Goal: Task Accomplishment & Management: Complete application form

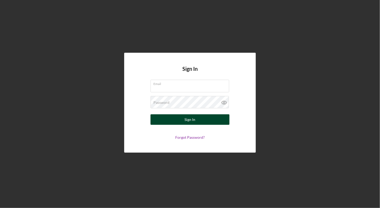
type input "[PERSON_NAME][EMAIL_ADDRESS][DOMAIN_NAME]"
click at [192, 118] on div "Sign In" at bounding box center [190, 120] width 11 height 11
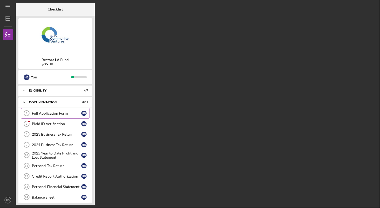
click at [39, 113] on div "Full Application Form" at bounding box center [56, 113] width 49 height 4
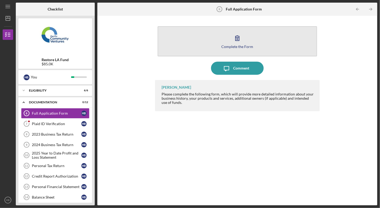
click at [234, 42] on icon "button" at bounding box center [237, 38] width 13 height 13
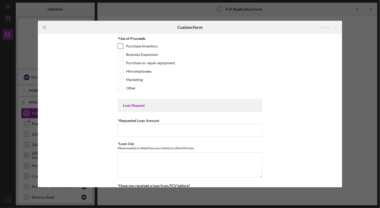
click at [122, 45] on div "Purchase Inventory" at bounding box center [189, 47] width 145 height 8
click at [119, 45] on input "Purchase Inventory" at bounding box center [120, 46] width 5 height 5
checkbox input "true"
click at [120, 54] on input "Business Expansion" at bounding box center [120, 54] width 5 height 5
checkbox input "true"
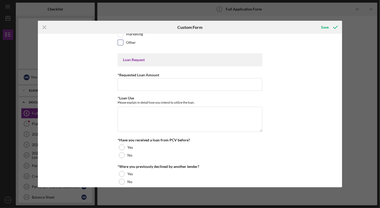
scroll to position [46, 0]
click at [129, 82] on input "*Requested Loan Amount" at bounding box center [189, 84] width 145 height 13
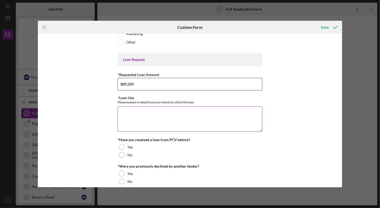
type input "$85,000"
click at [136, 114] on textarea "*Loan Use" at bounding box center [189, 119] width 145 height 25
click at [164, 119] on textarea "We are rapidly expanding" at bounding box center [189, 119] width 145 height 25
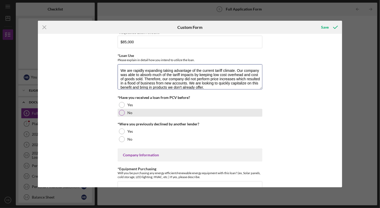
scroll to position [89, 0]
type textarea "We are rapidly expanding taking advantage of the current tariff climate. Our co…"
click at [123, 109] on div "No" at bounding box center [189, 113] width 145 height 8
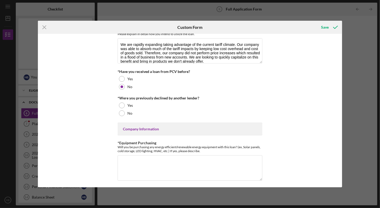
scroll to position [115, 0]
click at [119, 111] on div at bounding box center [122, 113] width 6 height 6
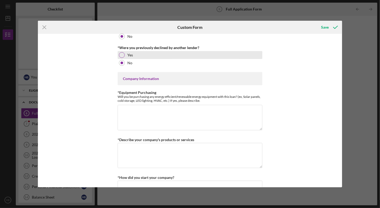
scroll to position [166, 0]
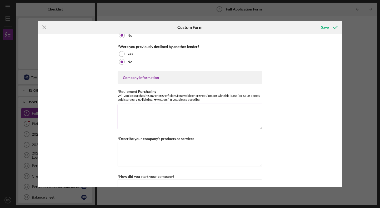
click at [161, 114] on textarea "*Equipment Purchasing" at bounding box center [189, 116] width 145 height 25
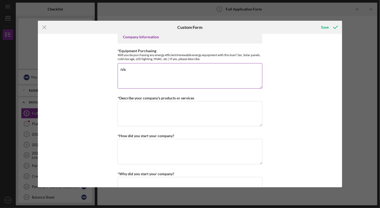
scroll to position [208, 0]
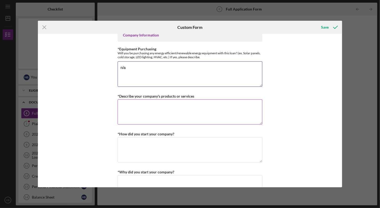
type textarea "n/a"
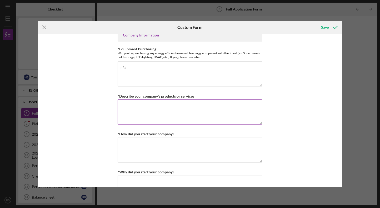
click at [144, 110] on textarea "*Describe your company's products or services" at bounding box center [189, 112] width 145 height 25
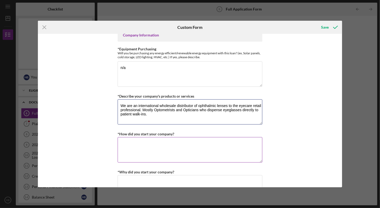
type textarea "We are an international wholesale distributor of ophthalmic lenses to the eyeca…"
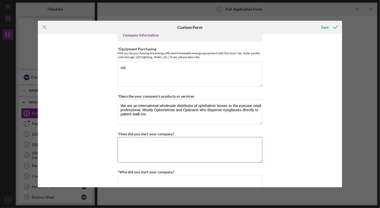
click at [151, 146] on textarea "*How did you start your company?" at bounding box center [189, 149] width 145 height 25
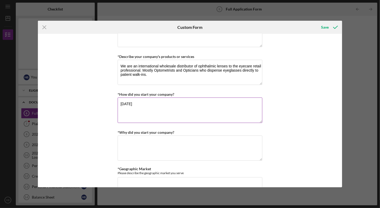
scroll to position [251, 0]
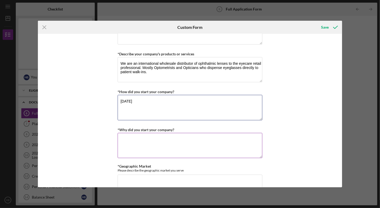
type textarea "[DATE]"
click at [140, 143] on textarea "*Why did you start your company?" at bounding box center [189, 145] width 145 height 25
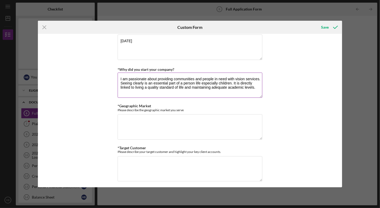
scroll to position [317, 0]
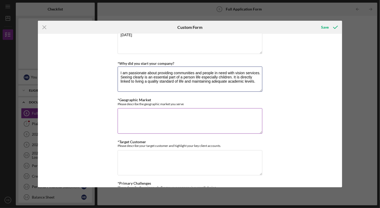
type textarea "I am passionate about providing communities and people in need with vision serv…"
click at [132, 118] on textarea "*Geographic Market" at bounding box center [189, 121] width 145 height 25
click at [207, 112] on textarea "We serve intepenent eye care professionals" at bounding box center [189, 121] width 145 height 25
click at [226, 115] on textarea "We serve independent eye care professionals who are no" at bounding box center [189, 121] width 145 height 25
click at [246, 109] on textarea "We serve independent eye care professionals who are not corporate owed." at bounding box center [189, 121] width 145 height 25
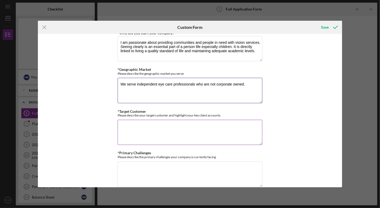
scroll to position [348, 0]
type textarea "We serve independent eye care professionals who are not corporate owned."
click at [202, 131] on textarea "*Target Customer" at bounding box center [189, 132] width 145 height 25
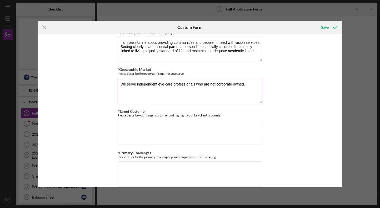
click at [209, 89] on textarea "We serve independent eye care professionals who are not corporate owned." at bounding box center [189, 90] width 145 height 25
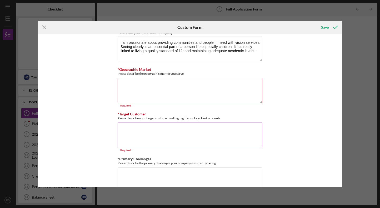
click at [175, 125] on textarea "*Target Customer" at bounding box center [189, 135] width 145 height 25
paste textarea "We serve independent eye care professionals who are not corporate owned."
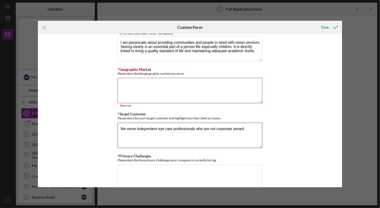
type textarea "We serve independent eye care professionals who are not corporate owned."
click at [147, 87] on textarea "*Geographic Market" at bounding box center [189, 90] width 145 height 25
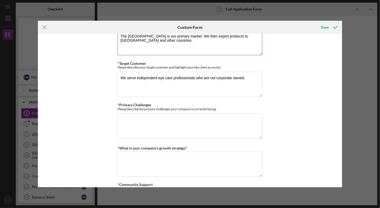
scroll to position [396, 0]
type textarea "The [GEOGRAPHIC_DATA] is our primary market. We then export products to [GEOGRA…"
click at [153, 126] on textarea "*Primary Challenges" at bounding box center [189, 126] width 145 height 25
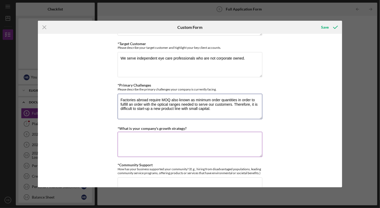
scroll to position [416, 0]
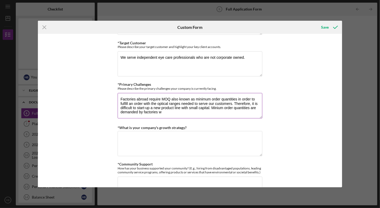
click at [162, 106] on textarea "Factories abroad require MOQ also known as minimum order quantities in order to…" at bounding box center [189, 105] width 145 height 25
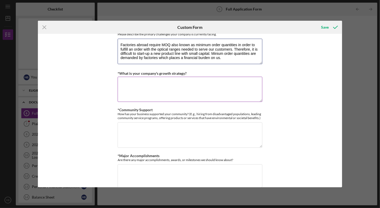
scroll to position [471, 0]
type textarea "Factories abroad require MOQ also known as minimum order quantities in order to…"
click at [169, 89] on textarea "*What is your company's growth strategy?" at bounding box center [189, 88] width 145 height 25
type textarea "O"
type textarea "T"
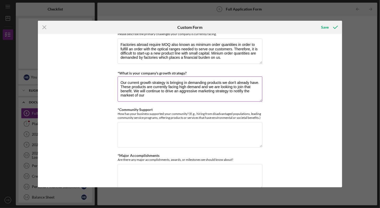
drag, startPoint x: 237, startPoint y: 89, endPoint x: 233, endPoint y: 89, distance: 4.5
click at [233, 89] on textarea "Our current growth strategy is bringing in demanding products we don't already …" at bounding box center [189, 88] width 145 height 25
click at [144, 94] on textarea "Our current growth strategy is bringing in demanding products we don't already …" at bounding box center [189, 88] width 145 height 25
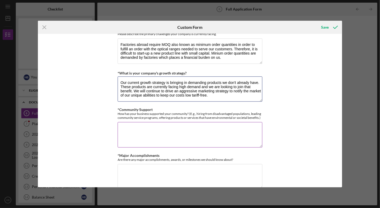
type textarea "Our current growth strategy is bringing in demanding products we don't already …"
click at [171, 131] on textarea "*Community Support" at bounding box center [189, 134] width 145 height 25
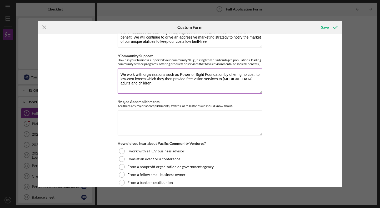
scroll to position [526, 0]
type textarea "We work with organizations such as Power of Sight Foundation by offering no cos…"
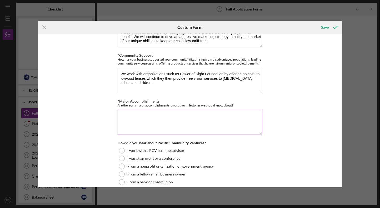
click at [148, 120] on textarea "*Major Accomplishments" at bounding box center [189, 122] width 145 height 25
type textarea "W"
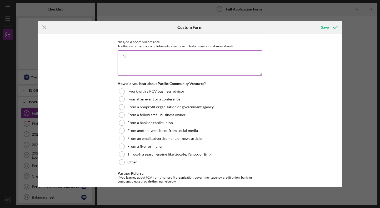
scroll to position [586, 0]
type textarea "n/a"
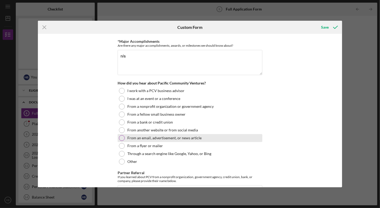
click at [122, 135] on div at bounding box center [122, 138] width 6 height 6
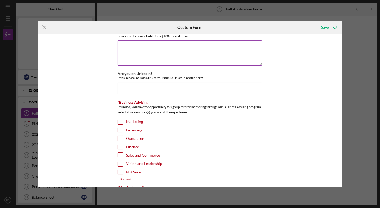
scroll to position [763, 0]
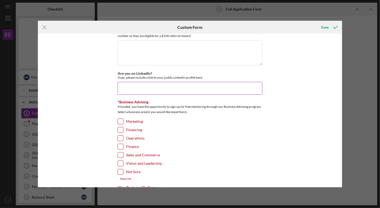
click at [146, 82] on input "Are you on LinkedIn?" at bounding box center [189, 88] width 145 height 13
paste input "[URL][DOMAIN_NAME]"
type input "[URL][DOMAIN_NAME]"
click at [121, 144] on input "Finance" at bounding box center [120, 146] width 5 height 5
checkbox input "true"
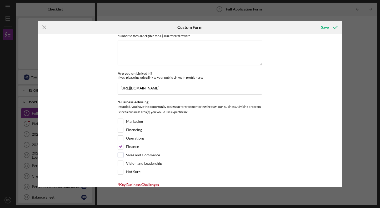
click at [121, 153] on input "Sales and Commerce" at bounding box center [120, 155] width 5 height 5
checkbox input "true"
click at [118, 161] on input "Vision and Leadership" at bounding box center [120, 163] width 5 height 5
checkbox input "true"
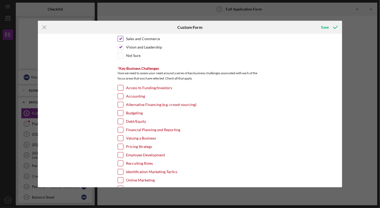
scroll to position [869, 0]
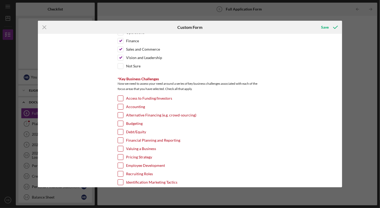
click at [120, 96] on input "Access to Funding/Investors" at bounding box center [120, 98] width 5 height 5
checkbox input "true"
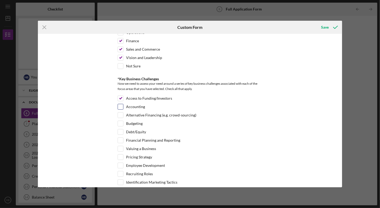
click at [120, 104] on input "Accounting" at bounding box center [120, 106] width 5 height 5
checkbox input "true"
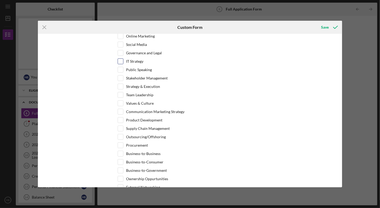
scroll to position [1026, 0]
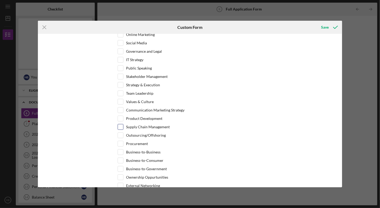
click at [121, 125] on input "Supply Chain Management" at bounding box center [120, 127] width 5 height 5
checkbox input "true"
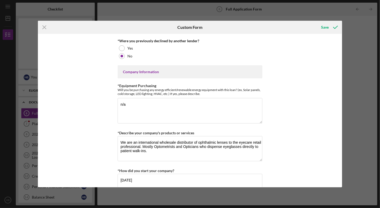
scroll to position [38, 0]
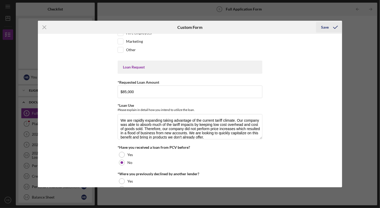
click at [330, 26] on icon "submit" at bounding box center [335, 27] width 13 height 13
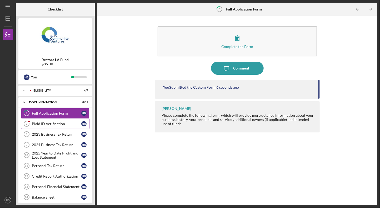
click at [45, 127] on link "Plaid ID Verification 7 Plaid ID Verification H B" at bounding box center [55, 124] width 68 height 11
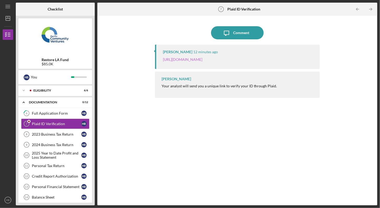
click at [186, 62] on link "[URL][DOMAIN_NAME]" at bounding box center [182, 59] width 39 height 4
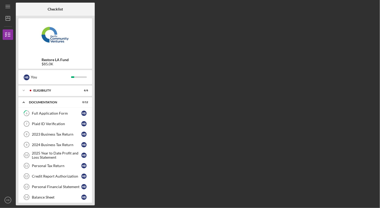
click at [44, 126] on link "Plaid ID Verification 7 Plaid ID Verification H B" at bounding box center [55, 124] width 68 height 11
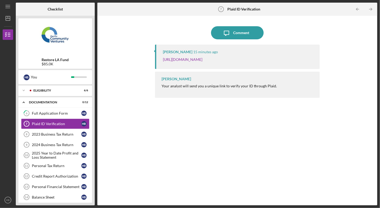
click at [51, 135] on div "2023 Business Tax Return" at bounding box center [56, 134] width 49 height 4
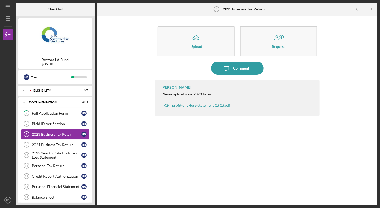
click at [201, 42] on icon "Icon/Upload" at bounding box center [195, 38] width 13 height 13
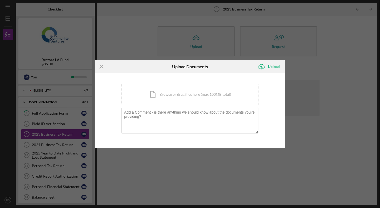
click at [174, 96] on div "Icon/Document Browse or drag files here (max 100MB total) Tap to choose files o…" at bounding box center [189, 95] width 137 height 22
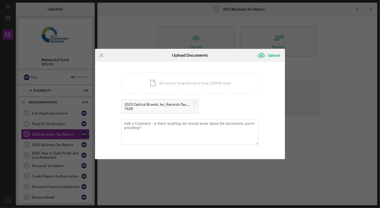
click at [270, 54] on div "Upload" at bounding box center [274, 55] width 12 height 11
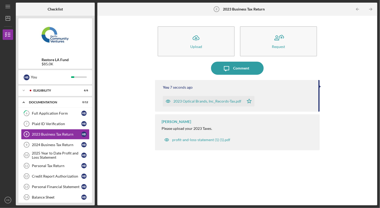
click at [51, 146] on link "2024 Business Tax Return 9 2024 Business Tax Return H B" at bounding box center [55, 145] width 68 height 11
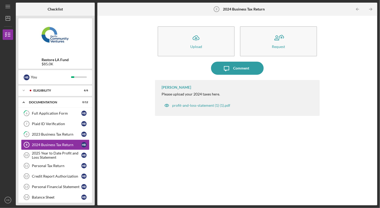
click at [199, 41] on icon "Icon/Upload" at bounding box center [195, 38] width 13 height 13
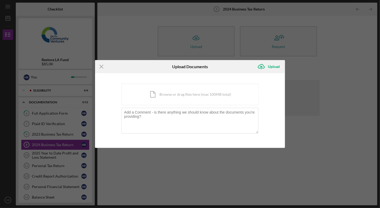
click at [174, 93] on div "Icon/Document Browse or drag files here (max 100MB total) Tap to choose files o…" at bounding box center [189, 95] width 137 height 22
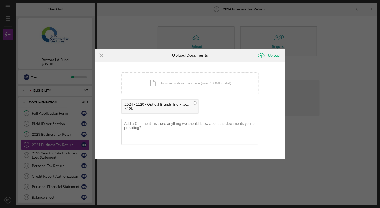
click at [271, 57] on div "Upload" at bounding box center [274, 55] width 12 height 11
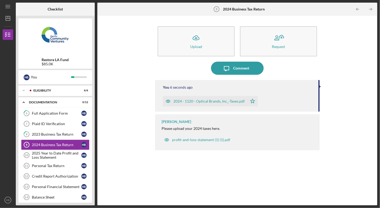
click at [52, 155] on div "2025 Year to Date Profit and Loss Statement" at bounding box center [56, 155] width 49 height 8
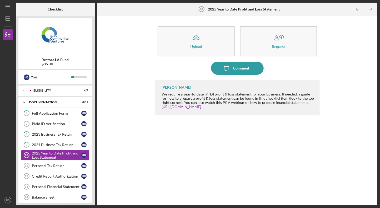
click at [200, 46] on div "Upload" at bounding box center [196, 47] width 12 height 4
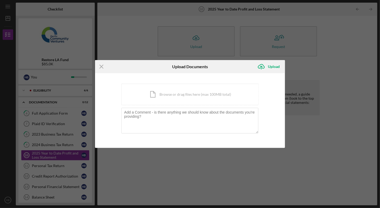
click at [180, 95] on div "Icon/Document Browse or drag files here (max 100MB total) Tap to choose files o…" at bounding box center [189, 95] width 137 height 22
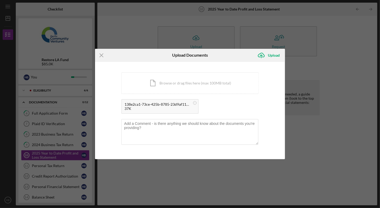
click at [275, 53] on div "Upload" at bounding box center [274, 55] width 12 height 11
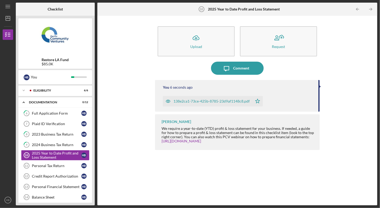
click at [47, 161] on link "Personal Tax Return 11 Personal Tax Return H B" at bounding box center [55, 166] width 68 height 11
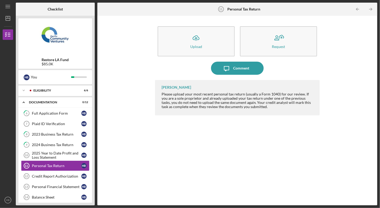
click at [196, 40] on icon "Icon/Upload" at bounding box center [195, 38] width 13 height 13
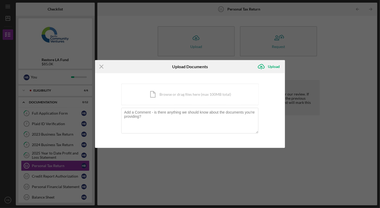
click at [203, 100] on div "Icon/Document Browse or drag files here (max 100MB total) Tap to choose files o…" at bounding box center [189, 95] width 137 height 22
click at [163, 47] on div "Icon/Menu Close Upload Documents Icon/Upload Upload You're uploading documents …" at bounding box center [190, 104] width 380 height 208
click at [100, 67] on icon "Icon/Menu Close" at bounding box center [101, 66] width 13 height 13
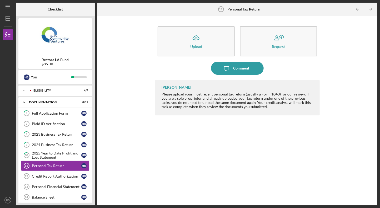
click at [56, 179] on link "Credit Report Authorization 12 Credit Report Authorization H B" at bounding box center [55, 176] width 68 height 11
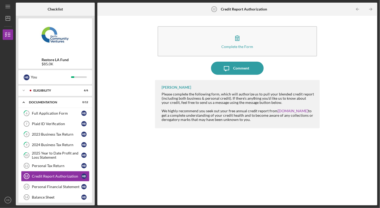
click at [239, 44] on icon "button" at bounding box center [237, 38] width 13 height 13
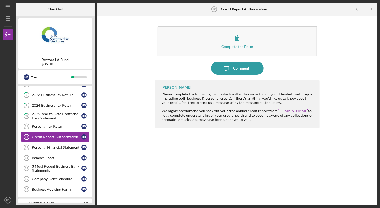
scroll to position [57, 0]
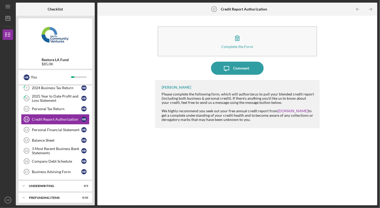
click at [57, 125] on link "Personal Financial Statement 13 Personal Financial Statement H B" at bounding box center [55, 130] width 68 height 11
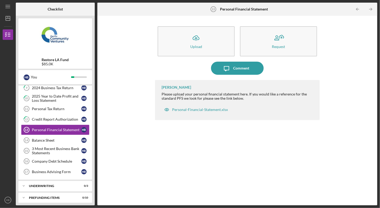
click at [193, 108] on div "Personal-Financial-Statement.xlsx" at bounding box center [200, 110] width 56 height 4
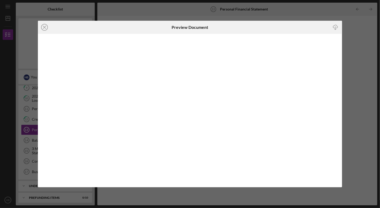
click at [42, 27] on icon "Icon/Close" at bounding box center [44, 27] width 13 height 13
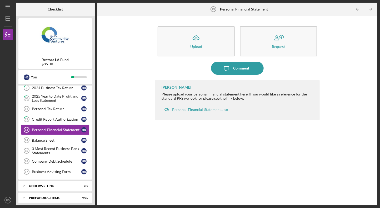
click at [40, 139] on div "Balance Sheet" at bounding box center [56, 141] width 49 height 4
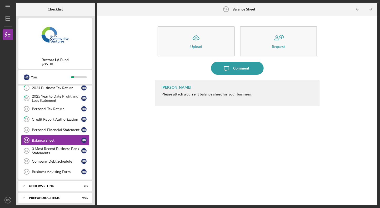
click at [212, 44] on button "Icon/Upload Upload" at bounding box center [195, 41] width 77 height 30
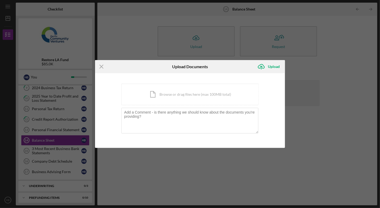
click at [171, 95] on div "Icon/Document Browse or drag files here (max 100MB total) Tap to choose files o…" at bounding box center [189, 95] width 137 height 22
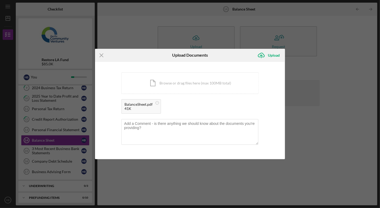
click at [272, 57] on div "Upload" at bounding box center [274, 55] width 12 height 11
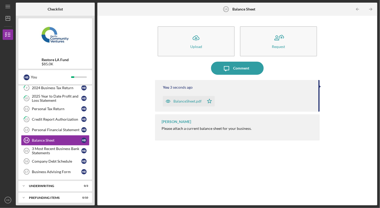
click at [43, 152] on div "3 Most Recent Business Bank Statements" at bounding box center [56, 151] width 49 height 8
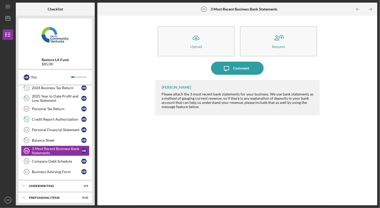
click at [197, 44] on icon "Icon/Upload" at bounding box center [195, 38] width 13 height 13
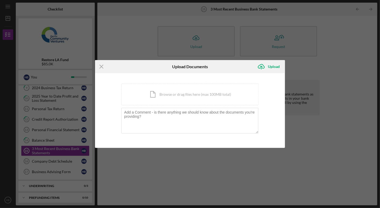
click at [194, 99] on div "Icon/Document Browse or drag files here (max 100MB total) Tap to choose files o…" at bounding box center [189, 95] width 137 height 22
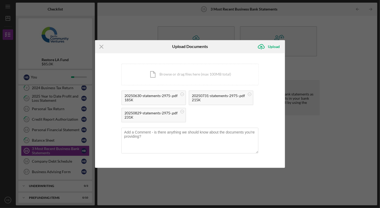
click at [271, 47] on div "Upload" at bounding box center [274, 47] width 12 height 11
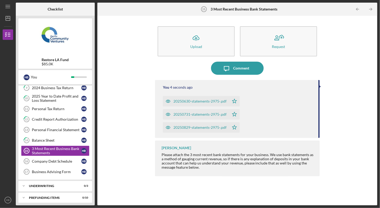
click at [44, 161] on div "Company Debt Schedule" at bounding box center [56, 162] width 49 height 4
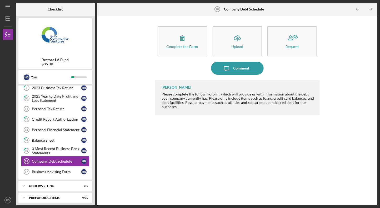
click at [50, 174] on link "Business Advising Form 17 Business Advising Form H B" at bounding box center [55, 172] width 68 height 11
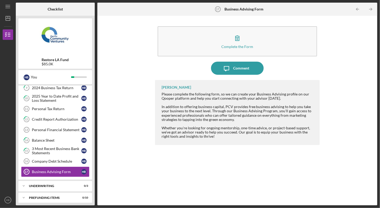
click at [223, 47] on div "Complete the Form" at bounding box center [237, 47] width 32 height 4
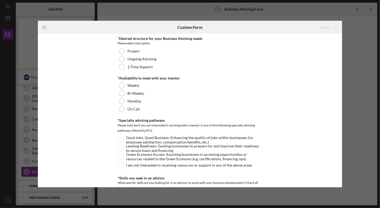
click at [121, 69] on div at bounding box center [122, 67] width 6 height 6
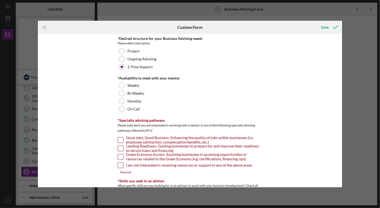
click at [120, 52] on div at bounding box center [122, 51] width 6 height 6
click at [121, 65] on div at bounding box center [122, 67] width 6 height 6
click at [120, 104] on div at bounding box center [122, 102] width 6 height 6
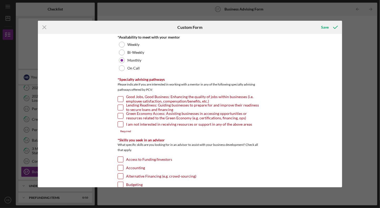
scroll to position [43, 0]
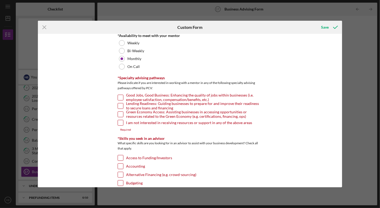
click at [120, 99] on input "Good Jobs, Good Business: Enhancing the quality of jobs within businesses (i.e.…" at bounding box center [120, 97] width 5 height 5
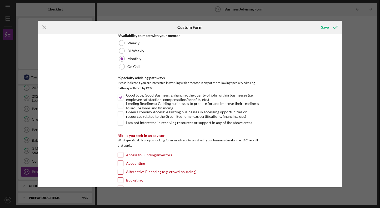
click at [120, 99] on input "Good Jobs, Good Business: Enhancing the quality of jobs within businesses (i.e.…" at bounding box center [120, 97] width 5 height 5
checkbox input "false"
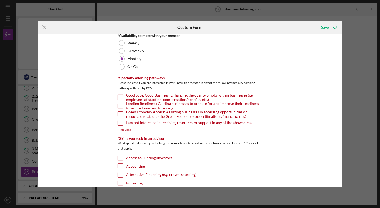
click at [119, 105] on input "Lending Readiness: Guiding businesses to prepare for and improve their readines…" at bounding box center [120, 106] width 5 height 5
checkbox input "true"
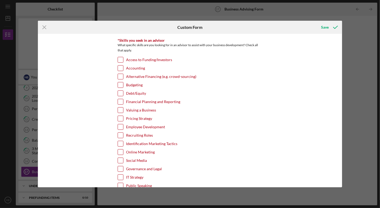
scroll to position [139, 0]
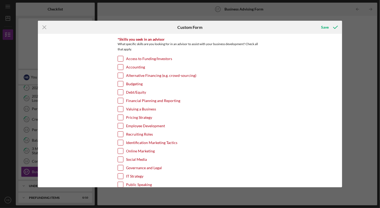
click at [120, 65] on input "Accounting" at bounding box center [120, 67] width 5 height 5
checkbox input "true"
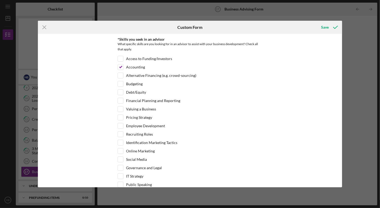
click at [119, 99] on input "Financial Planning and Reporting" at bounding box center [120, 100] width 5 height 5
checkbox input "true"
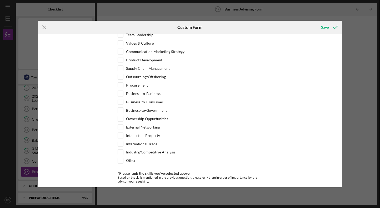
scroll to position [389, 0]
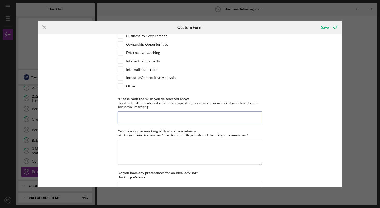
click at [132, 112] on input "*Please rank the skills you've selected above" at bounding box center [189, 118] width 145 height 13
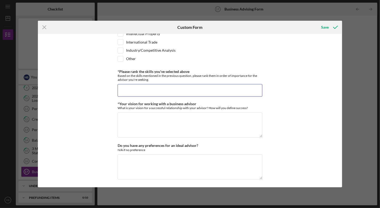
scroll to position [417, 0]
type input "We seek to spend time understanding accounting functions of the business."
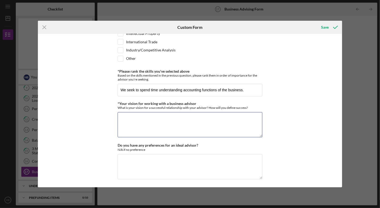
click at [136, 113] on textarea "*Your vision for working with a business advisor" at bounding box center [189, 125] width 145 height 25
type textarea "O"
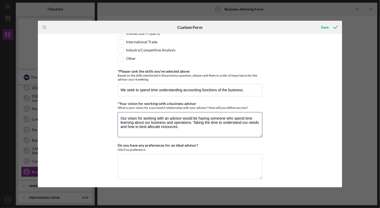
scroll to position [460, 0]
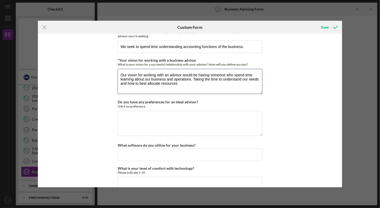
type textarea "Our vision for working with an advisor would be having someone who spend time l…"
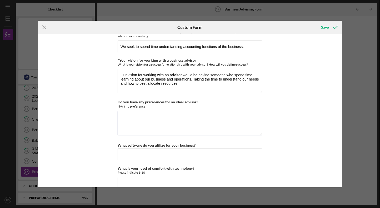
click at [147, 124] on textarea "Do you have any preferences for an ideal advisor?" at bounding box center [189, 123] width 145 height 25
type textarea "n/a"
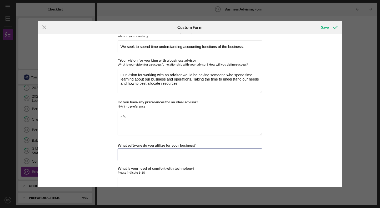
click at [150, 149] on input "What software do you utilize for your business?" at bounding box center [189, 155] width 145 height 13
type input "QuickBooks and SOS Inventory"
click at [154, 178] on input "What is your level of comfort with technology?" at bounding box center [189, 183] width 145 height 13
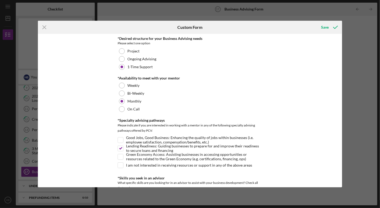
type input "10"
click at [327, 27] on div "Save" at bounding box center [325, 27] width 8 height 11
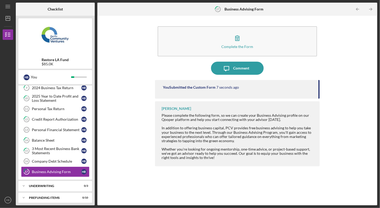
click at [47, 162] on link "Company Debt Schedule 16 Company Debt Schedule H B" at bounding box center [55, 161] width 68 height 11
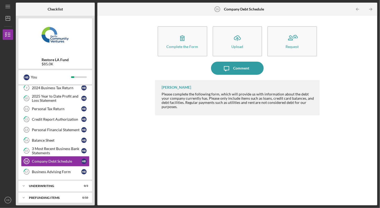
click at [178, 52] on button "Complete the Form Form" at bounding box center [182, 41] width 50 height 30
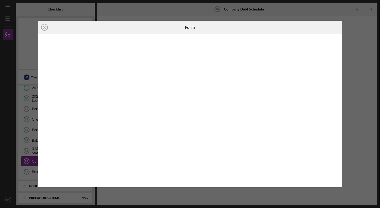
click at [357, 45] on div "Icon/Close Form" at bounding box center [190, 104] width 380 height 208
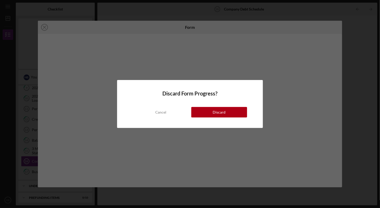
click at [219, 114] on div "Discard" at bounding box center [218, 112] width 13 height 11
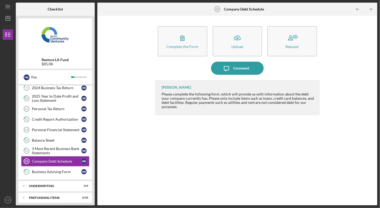
click at [155, 140] on div "Lameisha Williams Please complete the following form, which will provide us wit…" at bounding box center [237, 139] width 165 height 118
click at [43, 125] on link "Personal Financial Statement 13 Personal Financial Statement H B" at bounding box center [55, 130] width 68 height 11
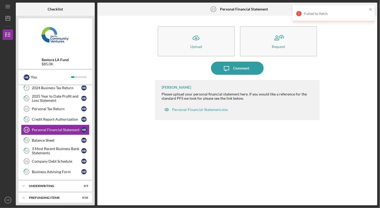
click at [214, 154] on div "Lameisha Williams Please upload your personal financial statement here. If you …" at bounding box center [237, 139] width 165 height 118
click at [191, 107] on div "Personal-Financial-Statement.xlsx" at bounding box center [195, 110] width 69 height 11
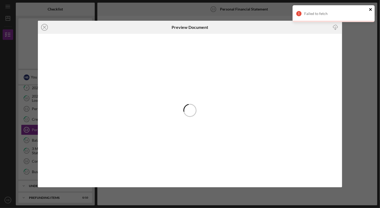
click at [370, 9] on icon "close" at bounding box center [370, 9] width 3 height 3
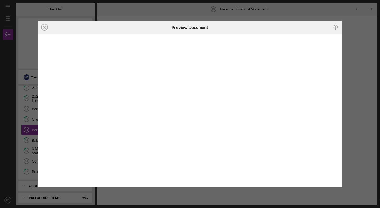
click at [336, 28] on icon "Icon/Download" at bounding box center [335, 28] width 12 height 12
click at [335, 24] on icon "Icon/Download" at bounding box center [335, 28] width 12 height 12
click at [47, 32] on icon "Icon/Close" at bounding box center [44, 27] width 13 height 13
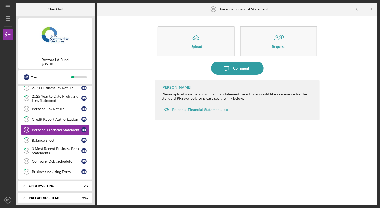
click at [204, 48] on button "Icon/Upload Upload" at bounding box center [195, 41] width 77 height 30
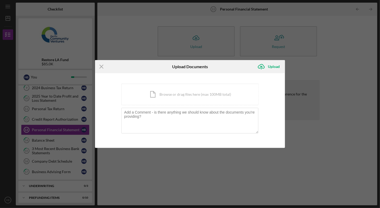
click at [201, 96] on div "Icon/Document Browse or drag files here (max 100MB total) Tap to choose files o…" at bounding box center [189, 95] width 137 height 22
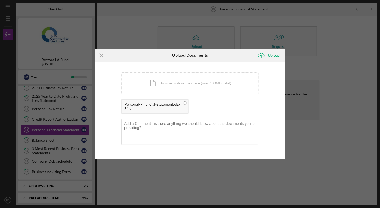
click at [275, 53] on div "Upload" at bounding box center [274, 55] width 12 height 11
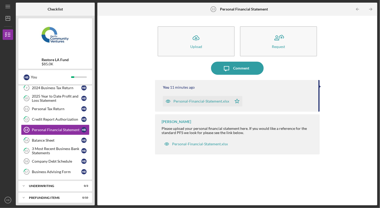
scroll to position [57, 0]
click at [40, 107] on div "Personal Tax Return" at bounding box center [56, 109] width 49 height 4
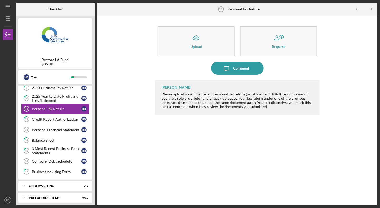
click at [198, 43] on icon "Icon/Upload" at bounding box center [195, 38] width 13 height 13
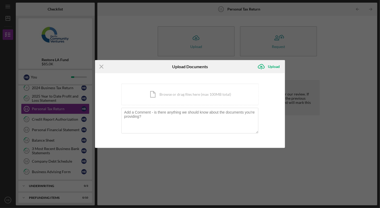
click at [191, 93] on div "Icon/Document Browse or drag files here (max 100MB total) Tap to choose files o…" at bounding box center [189, 95] width 137 height 22
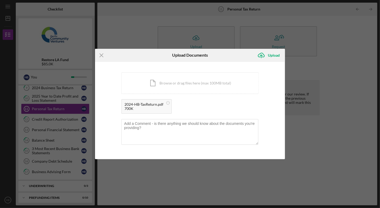
click at [269, 56] on div "Upload" at bounding box center [274, 55] width 12 height 11
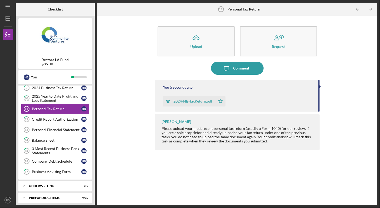
click at [56, 129] on div "Personal Financial Statement" at bounding box center [56, 130] width 49 height 4
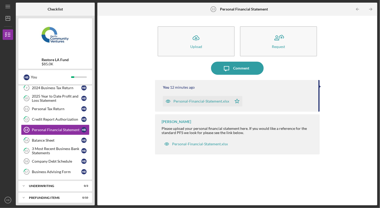
click at [48, 161] on div "Company Debt Schedule" at bounding box center [56, 162] width 49 height 4
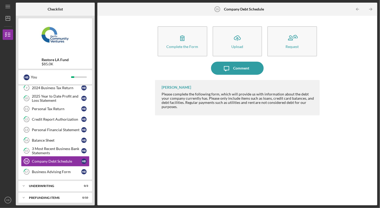
click at [186, 43] on icon "button" at bounding box center [182, 38] width 13 height 13
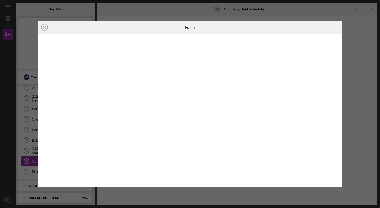
click at [364, 56] on div "Icon/Close Form" at bounding box center [190, 104] width 380 height 208
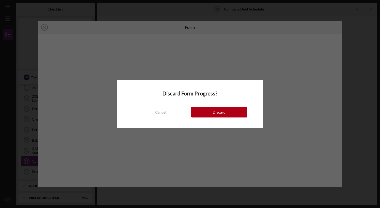
click at [226, 108] on button "Discard" at bounding box center [219, 112] width 56 height 11
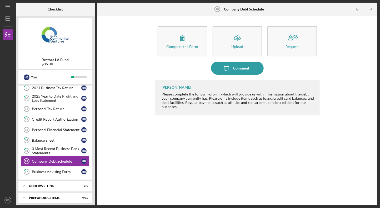
click at [167, 39] on button "Complete the Form Form" at bounding box center [182, 41] width 50 height 30
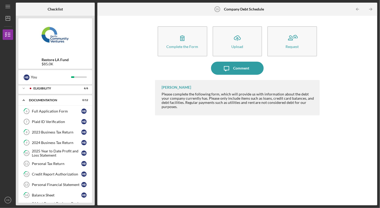
scroll to position [2, 0]
click at [58, 163] on div "Personal Tax Return" at bounding box center [56, 164] width 49 height 4
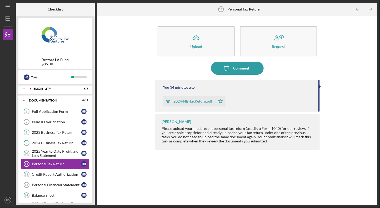
click at [189, 68] on div "Icon/Message Comment" at bounding box center [237, 68] width 165 height 13
click at [52, 150] on div "2025 Year to Date Profit and Loss Statement" at bounding box center [56, 154] width 49 height 8
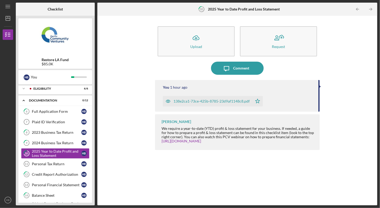
click at [59, 187] on link "Personal Financial Statement 13 Personal Financial Statement H B" at bounding box center [55, 185] width 68 height 11
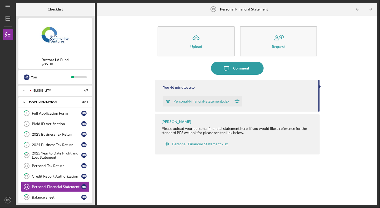
click at [58, 126] on div "Plaid ID Verification" at bounding box center [56, 124] width 49 height 4
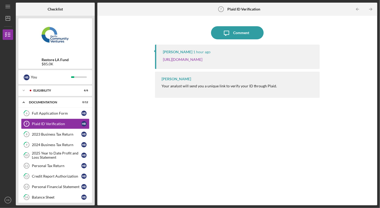
click at [239, 35] on div "Comment" at bounding box center [241, 32] width 16 height 13
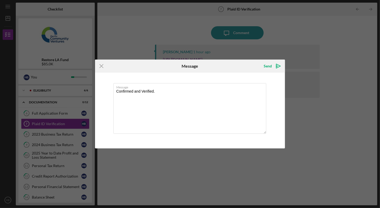
type textarea "Confirmed and Verified."
click at [274, 64] on icon "Icon/icon-invite-send" at bounding box center [278, 66] width 13 height 13
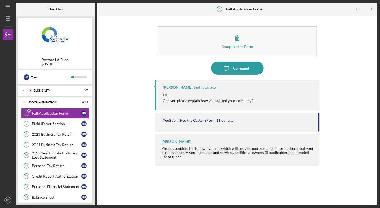
click at [224, 43] on button "Complete the Form Form" at bounding box center [236, 41] width 159 height 30
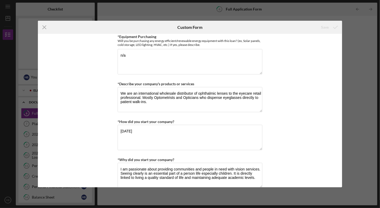
scroll to position [233, 0]
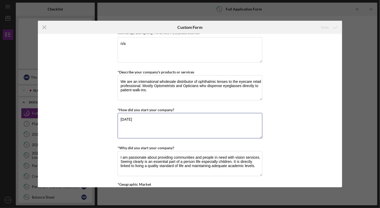
click at [156, 124] on textarea "[DATE]" at bounding box center [189, 125] width 145 height 25
drag, startPoint x: 152, startPoint y: 120, endPoint x: 99, endPoint y: 120, distance: 53.9
click at [99, 120] on div "*Use of Proceeds Purchase Inventory Business Expansion Purchase or repair equip…" at bounding box center [190, 111] width 304 height 154
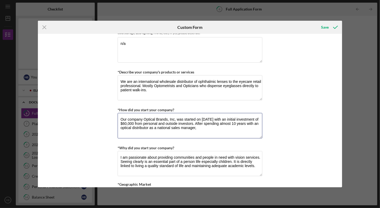
drag, startPoint x: 172, startPoint y: 125, endPoint x: 145, endPoint y: 133, distance: 28.1
click at [145, 133] on textarea "Our company Optical Brands, Inc, was started on May 2019 with an initial invest…" at bounding box center [189, 125] width 145 height 25
click at [206, 129] on textarea "Our company Optical Brands, Inc, was started on May 2019 with an initial invest…" at bounding box center [189, 125] width 145 height 25
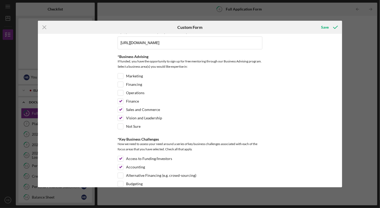
scroll to position [848, 0]
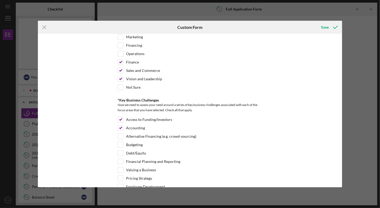
type textarea "Our company Optical Brands, Inc, was started on May 2019 with an initial invest…"
click at [325, 25] on div "Save" at bounding box center [325, 27] width 8 height 11
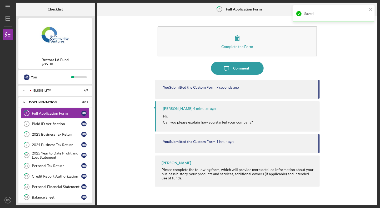
click at [235, 65] on div "Comment" at bounding box center [241, 68] width 16 height 13
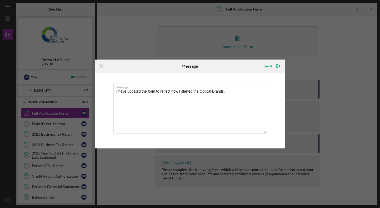
type textarea "I have updated the form to reflect how I started the Optical Brands."
click at [266, 69] on div "Send" at bounding box center [267, 66] width 8 height 11
